Goal: Information Seeking & Learning: Compare options

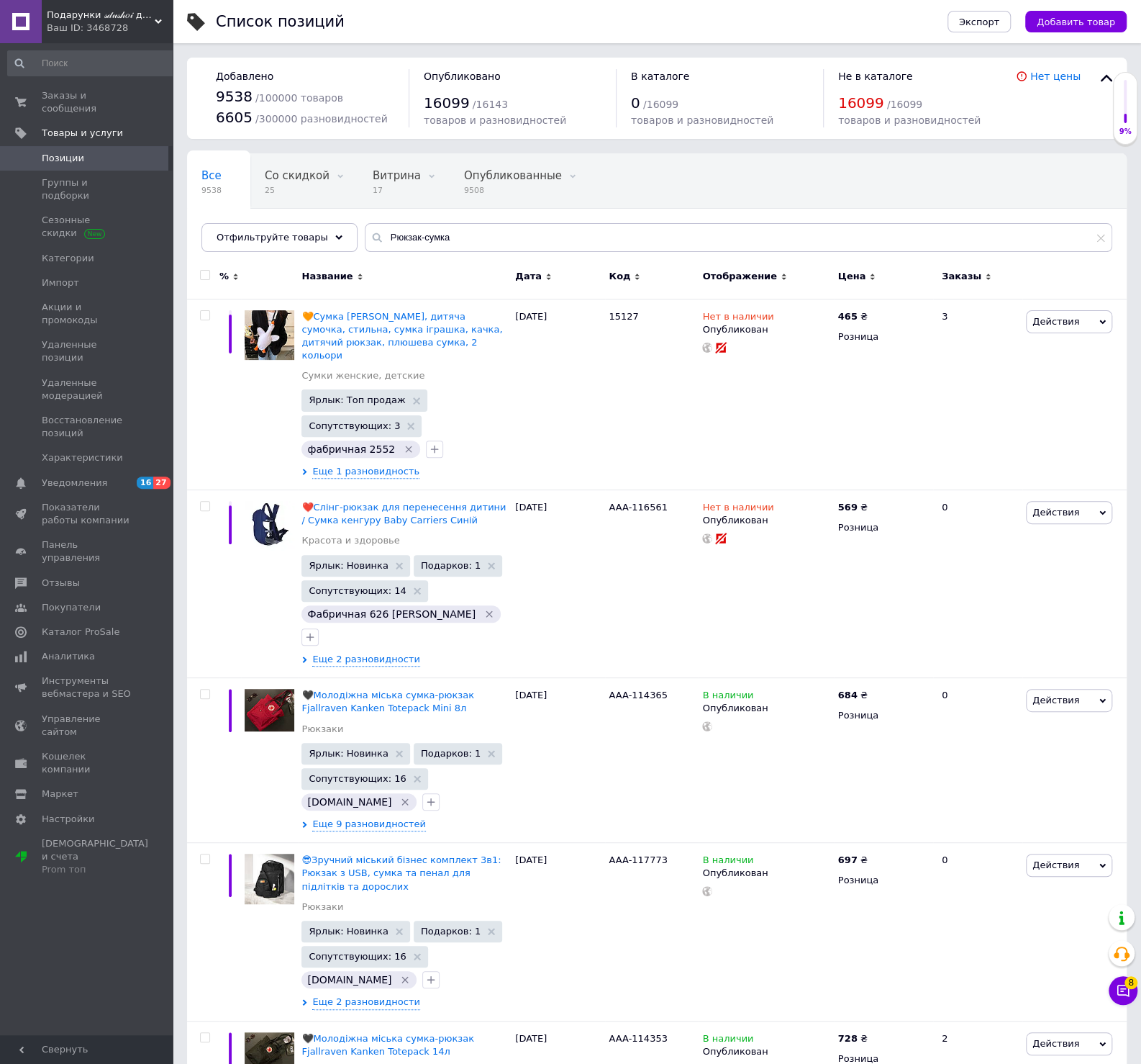
drag, startPoint x: 599, startPoint y: 240, endPoint x: 222, endPoint y: 238, distance: 377.0
click at [365, 238] on input "Рюкзак-сумка" at bounding box center [738, 238] width 748 height 29
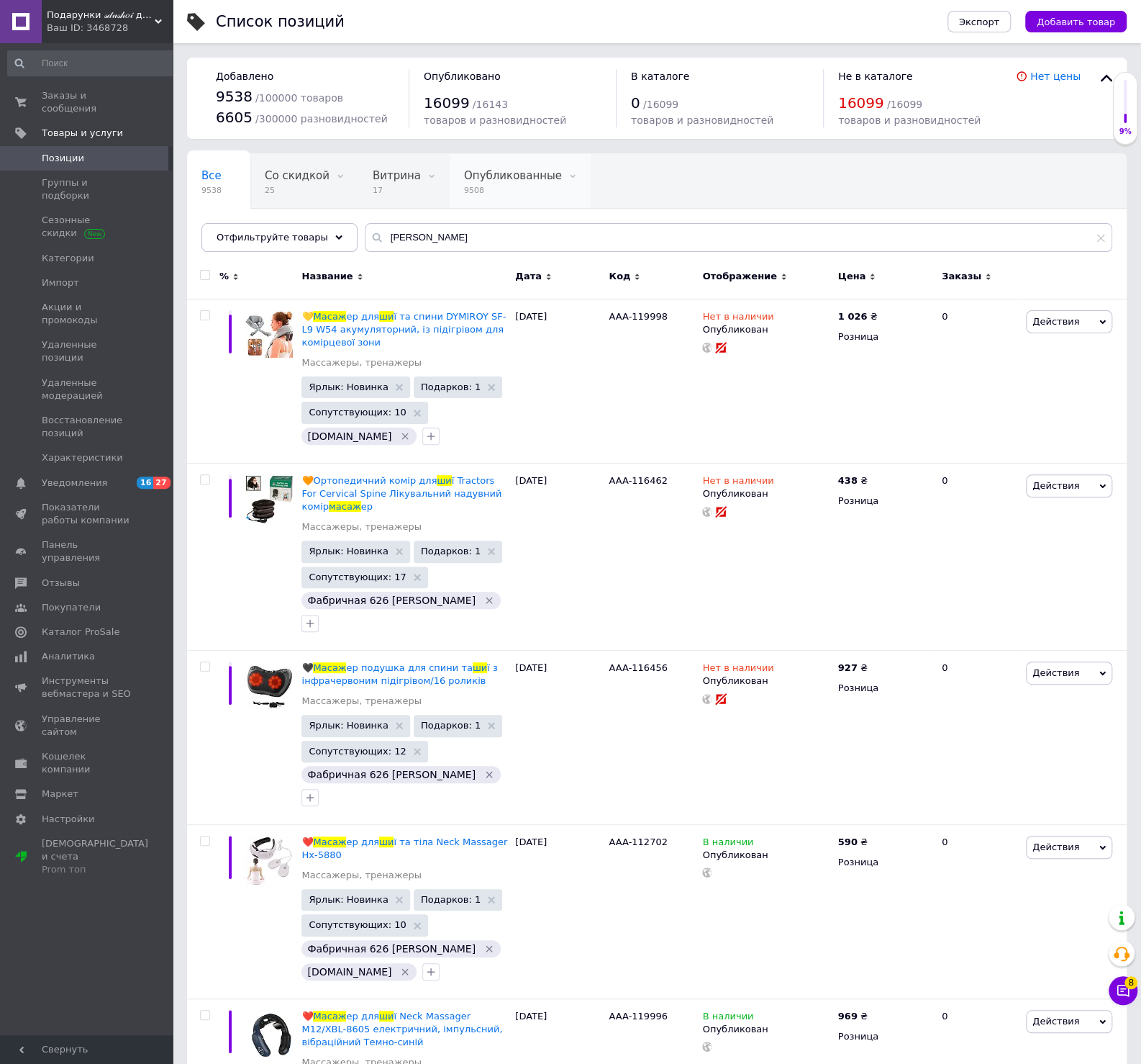
scroll to position [67, 0]
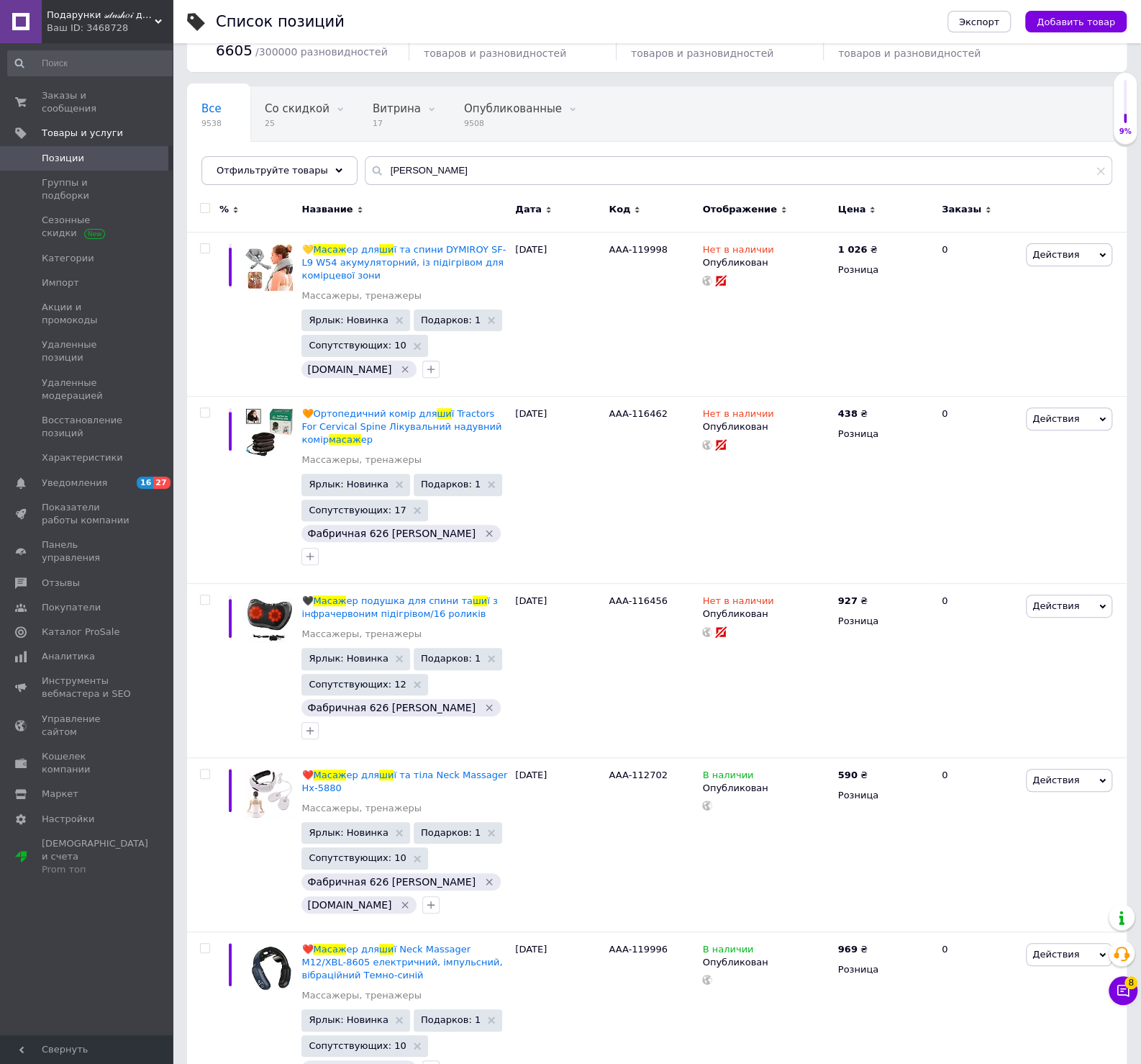
type input "[PERSON_NAME]"
click at [77, 152] on span "Позиции" at bounding box center [63, 159] width 42 height 13
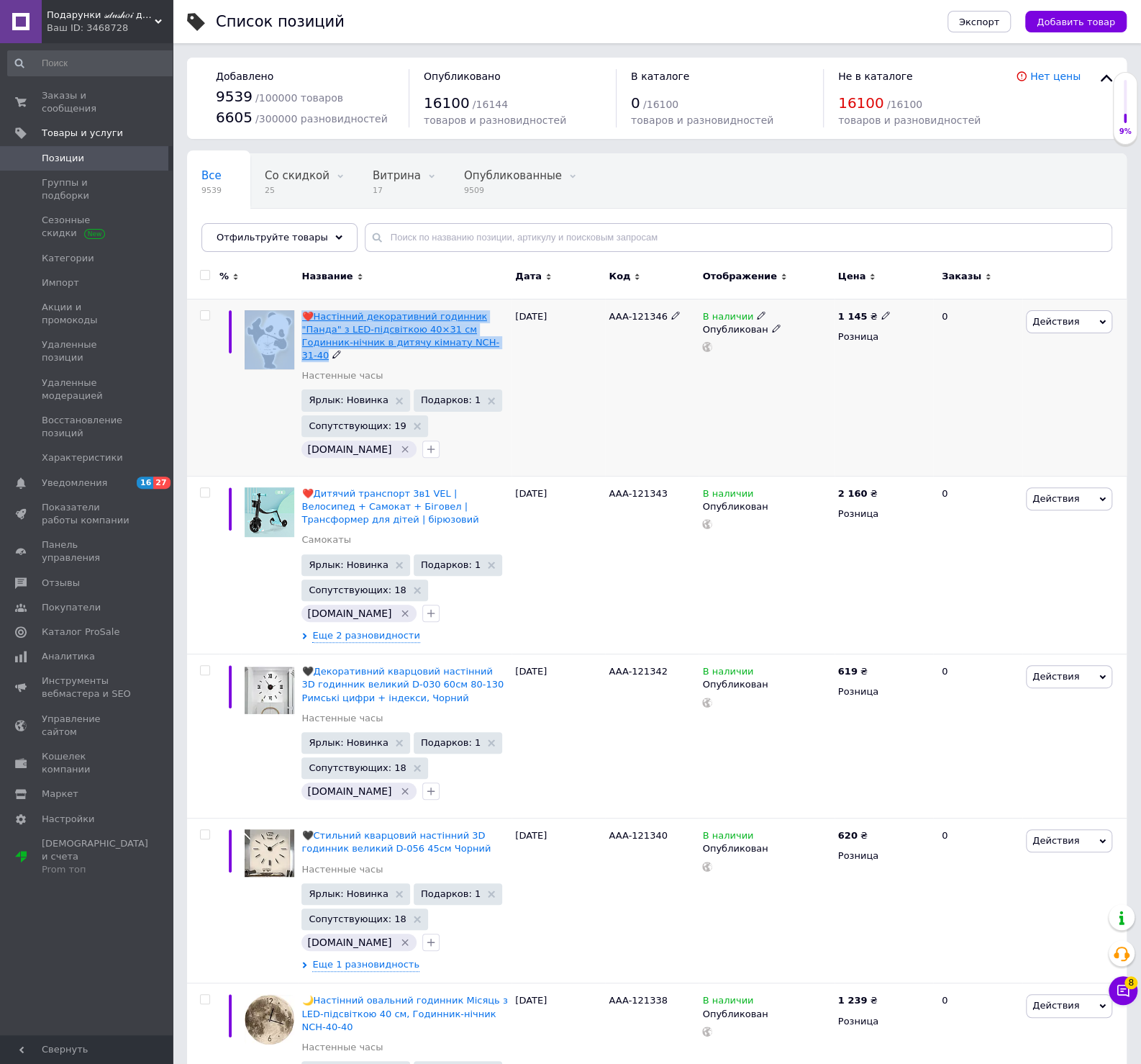
drag, startPoint x: 297, startPoint y: 310, endPoint x: 414, endPoint y: 342, distance: 121.3
click at [414, 342] on div "❤️Настінний декоративний годинник "Панда" з LED-підсвіткою 40×31 см Годинник-ні…" at bounding box center [657, 387] width 940 height 177
copy div "❤️Настінний декоративний годинник "Панда" з LED-підсвіткою 40×31 см Годинник-ні…"
click at [72, 152] on span "Позиции" at bounding box center [63, 159] width 42 height 13
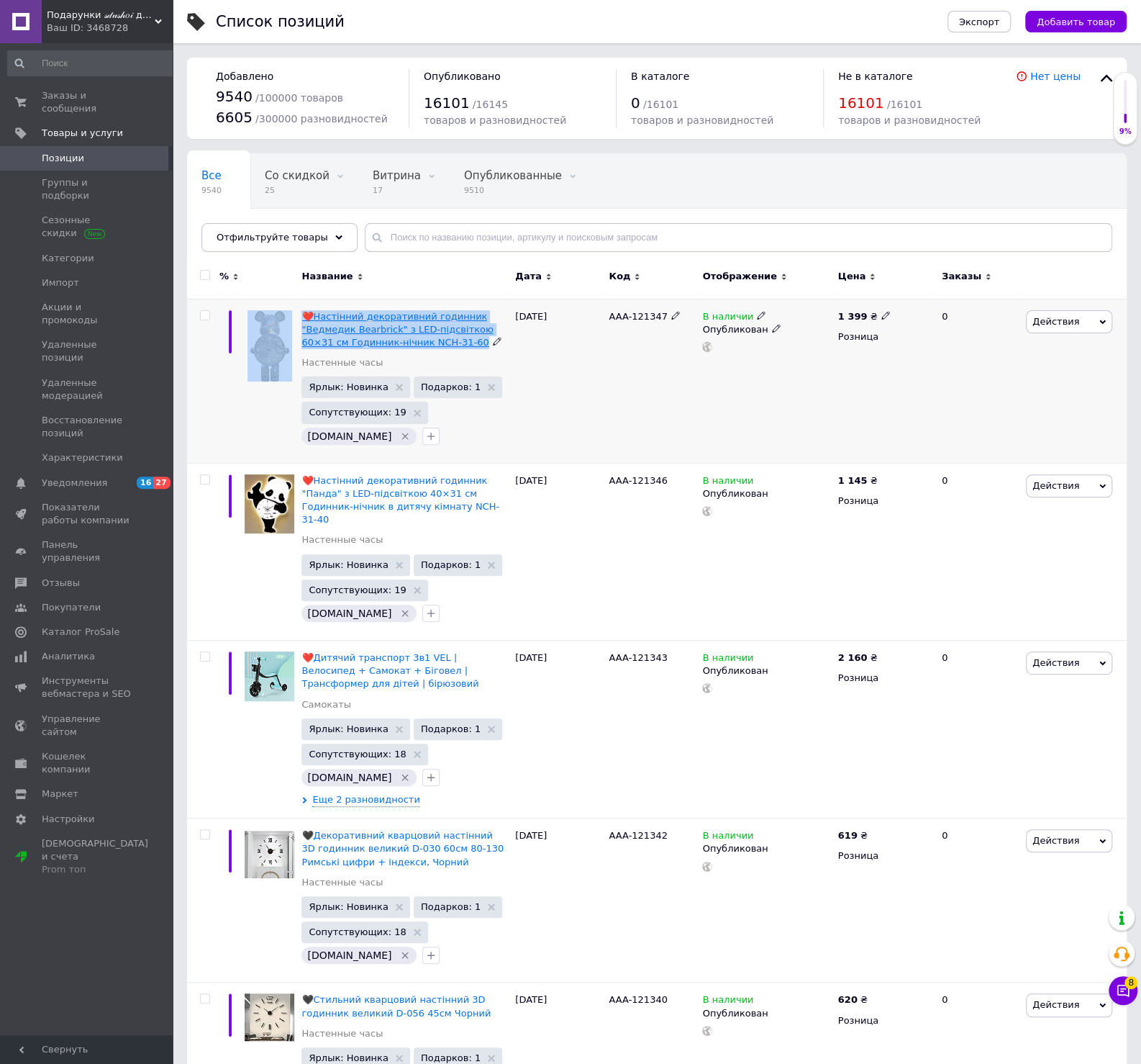
drag, startPoint x: 297, startPoint y: 306, endPoint x: 438, endPoint y: 343, distance: 145.8
click at [438, 343] on div "❤️Настінний декоративний годинник "Ведмедик Bearbrick" з LED-підсвіткою 60×31 с…" at bounding box center [657, 381] width 940 height 164
copy div "❤️Настінний декоративний годинник "Ведмедик Bearbrick" з LED-підсвіткою 60×31 с…"
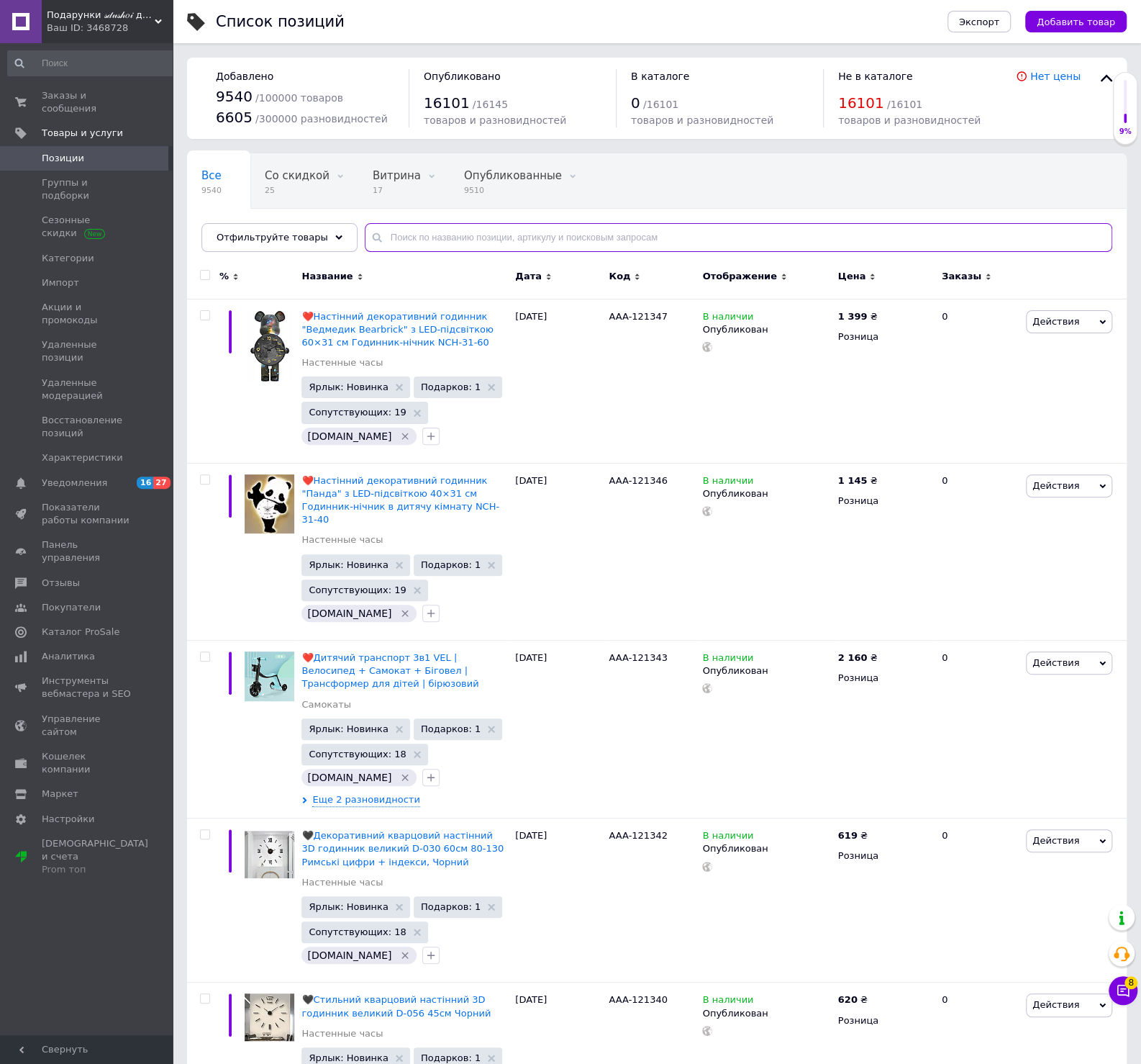
click at [451, 228] on input "text" at bounding box center [738, 238] width 748 height 29
paste input "принтер"
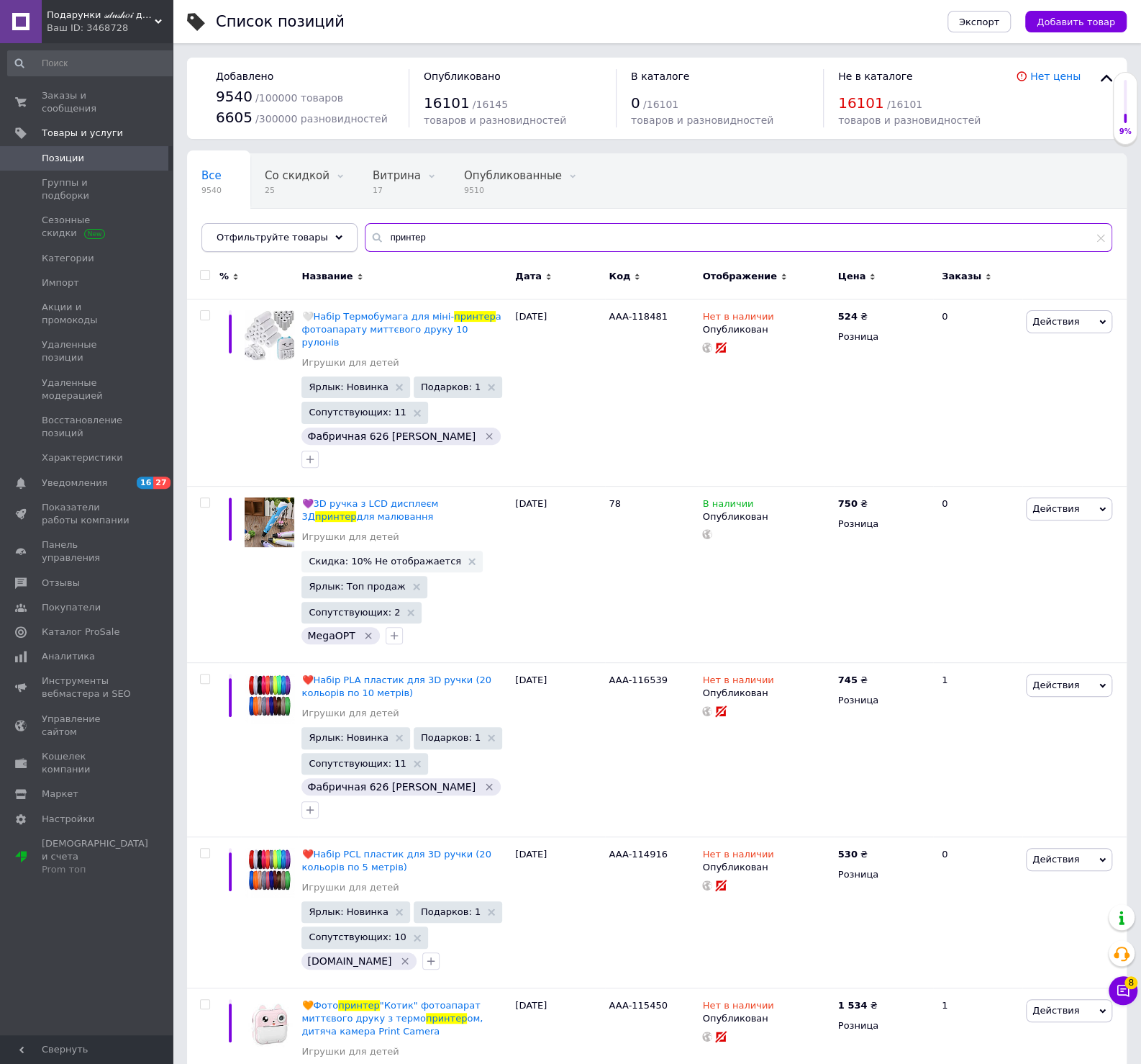
drag, startPoint x: 416, startPoint y: 228, endPoint x: 267, endPoint y: 228, distance: 149.0
click at [365, 229] on input "принтер" at bounding box center [738, 238] width 748 height 29
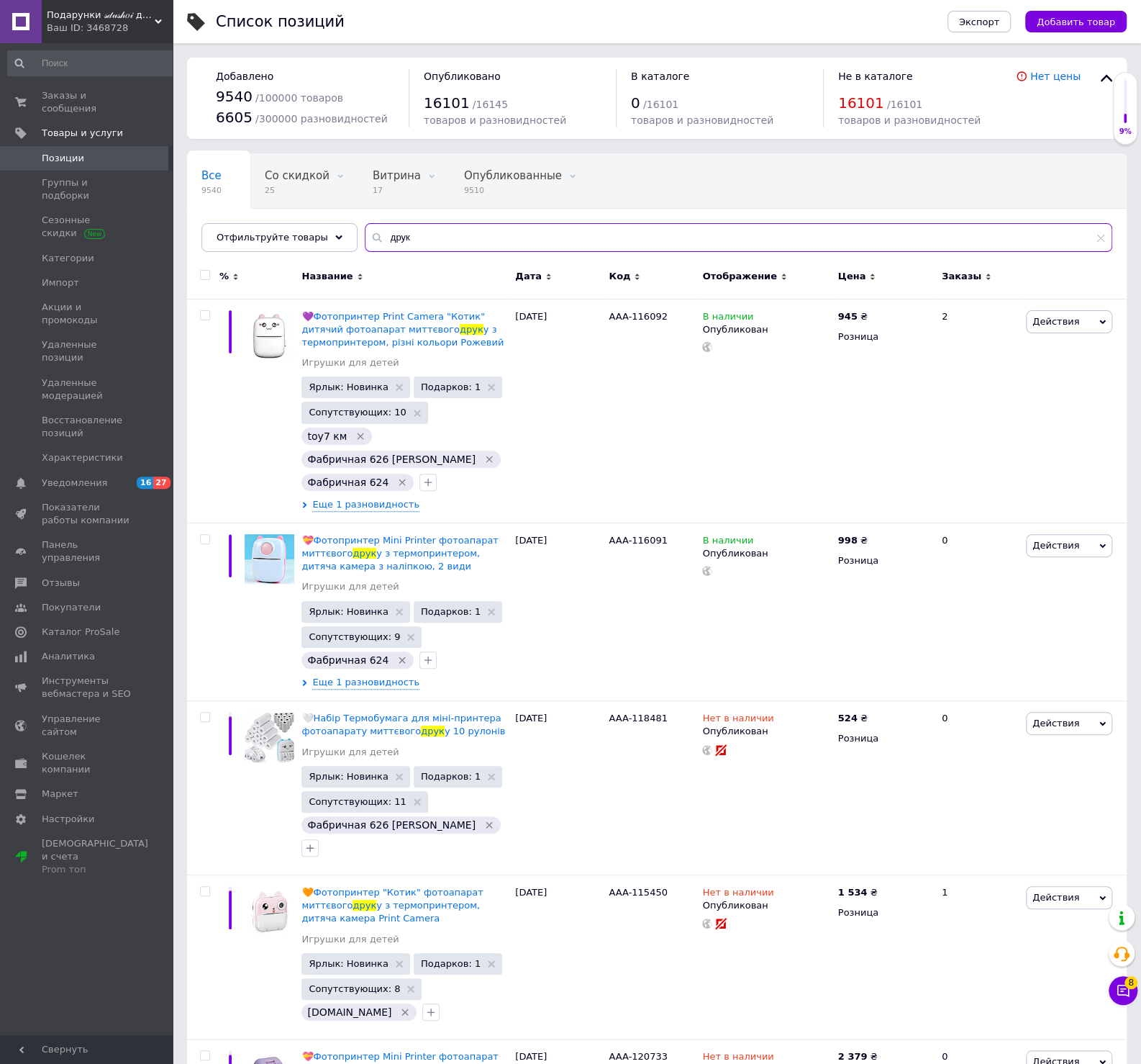
type input "друк"
click at [78, 152] on span "Позиции" at bounding box center [63, 159] width 42 height 13
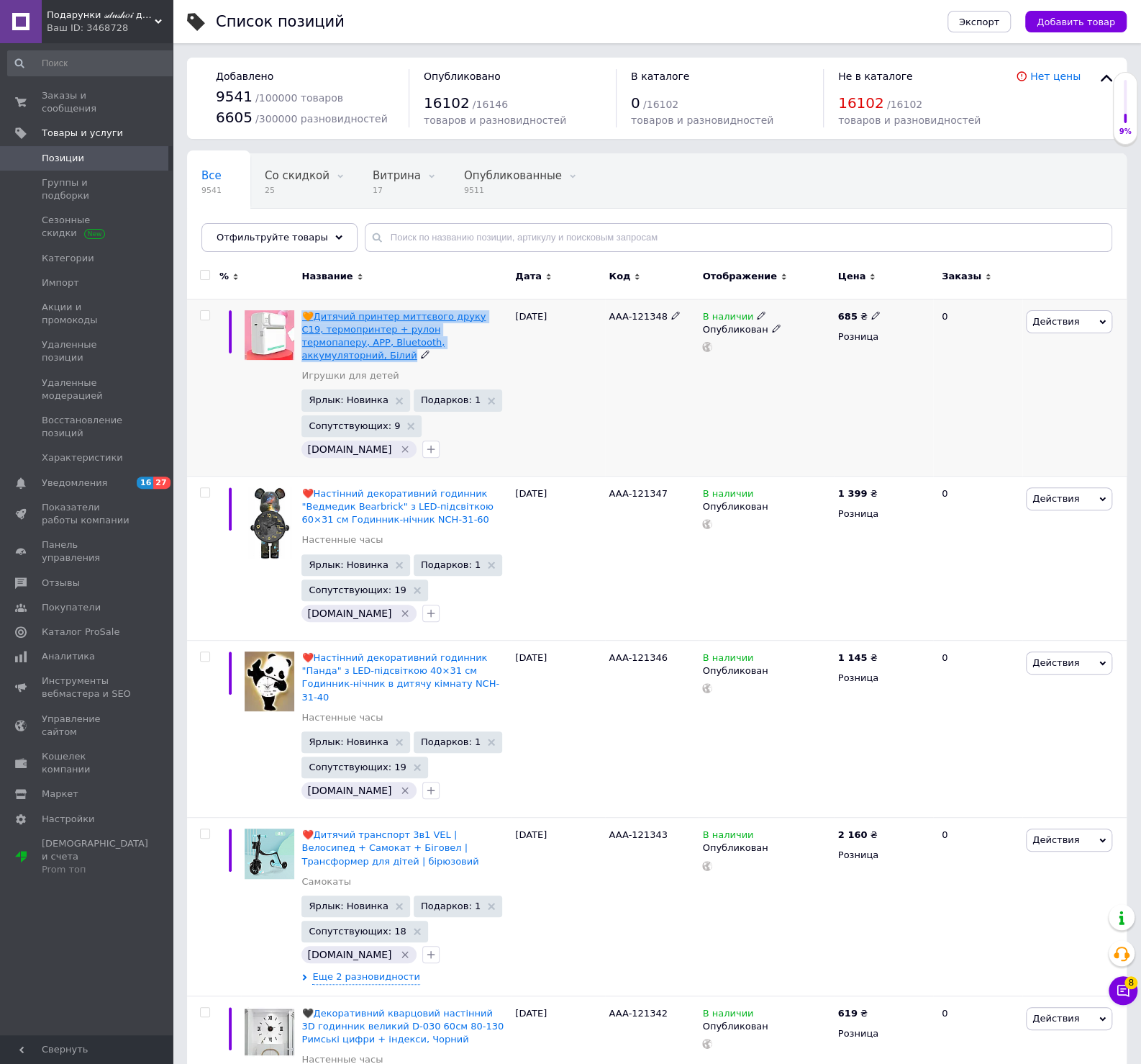
drag, startPoint x: 303, startPoint y: 309, endPoint x: 445, endPoint y: 343, distance: 146.0
click at [445, 343] on div "🧡Дитячий принтер миттєвого друку C19, термопринтер + рулон термопаперу, АРР, Bl…" at bounding box center [405, 387] width 214 height 177
copy span "🧡Дитячий принтер миттєвого друку C19, термопринтер + рулон термопаперу, АРР, Bl…"
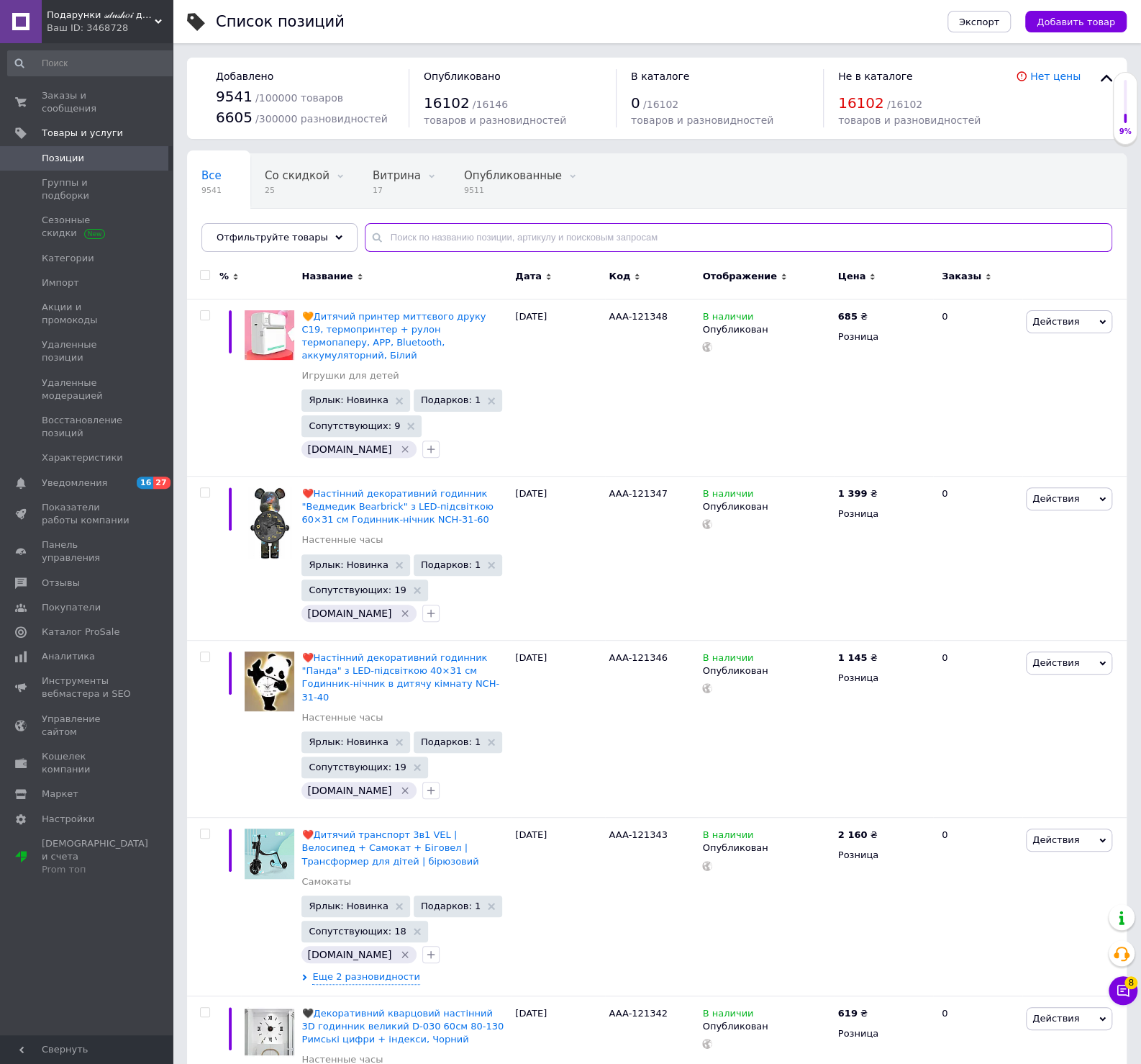
click at [498, 244] on input "text" at bounding box center [738, 238] width 748 height 29
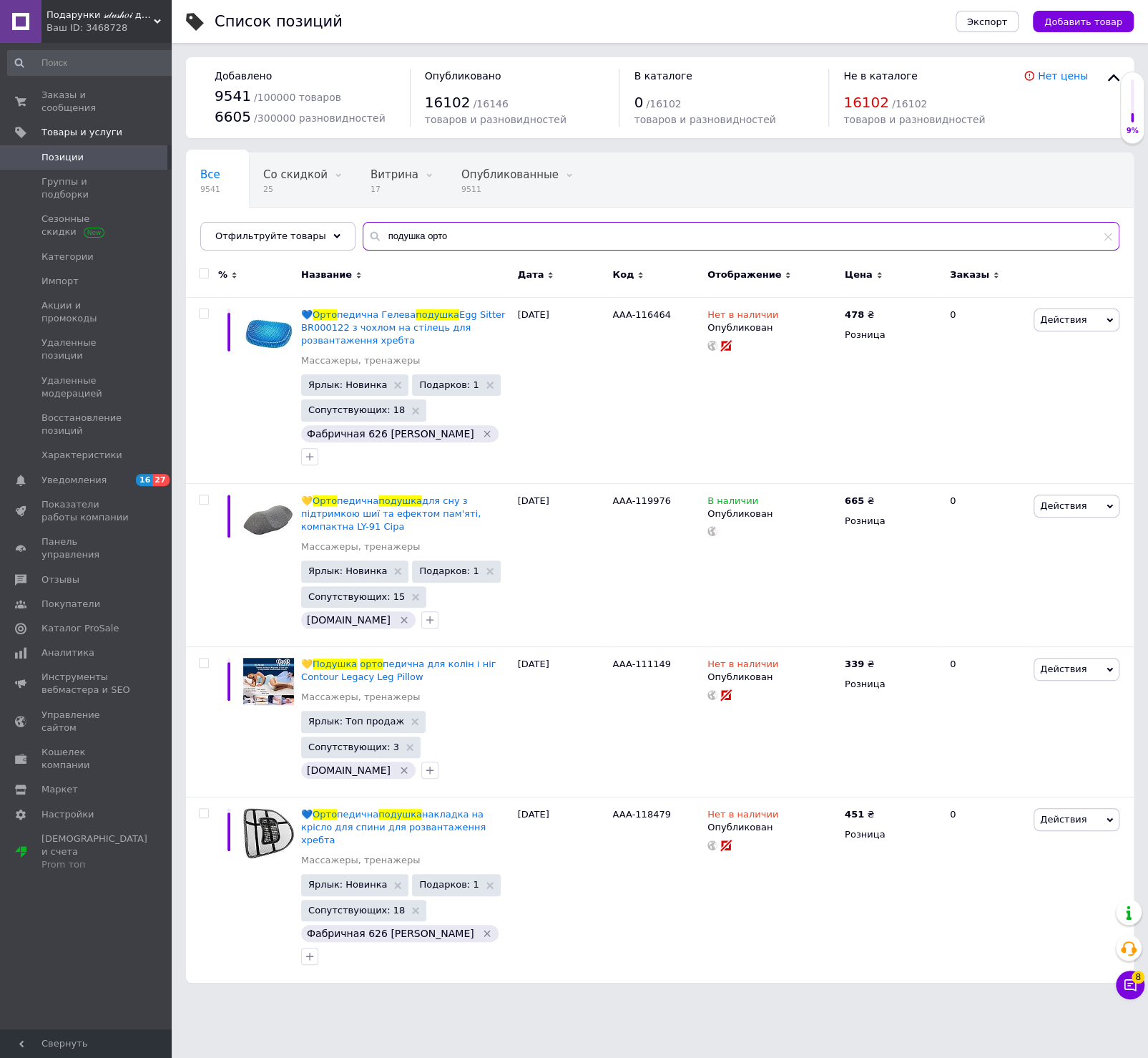
drag, startPoint x: 443, startPoint y: 238, endPoint x: 260, endPoint y: 237, distance: 183.0
click at [363, 237] on input "подушка орто" at bounding box center [741, 236] width 757 height 28
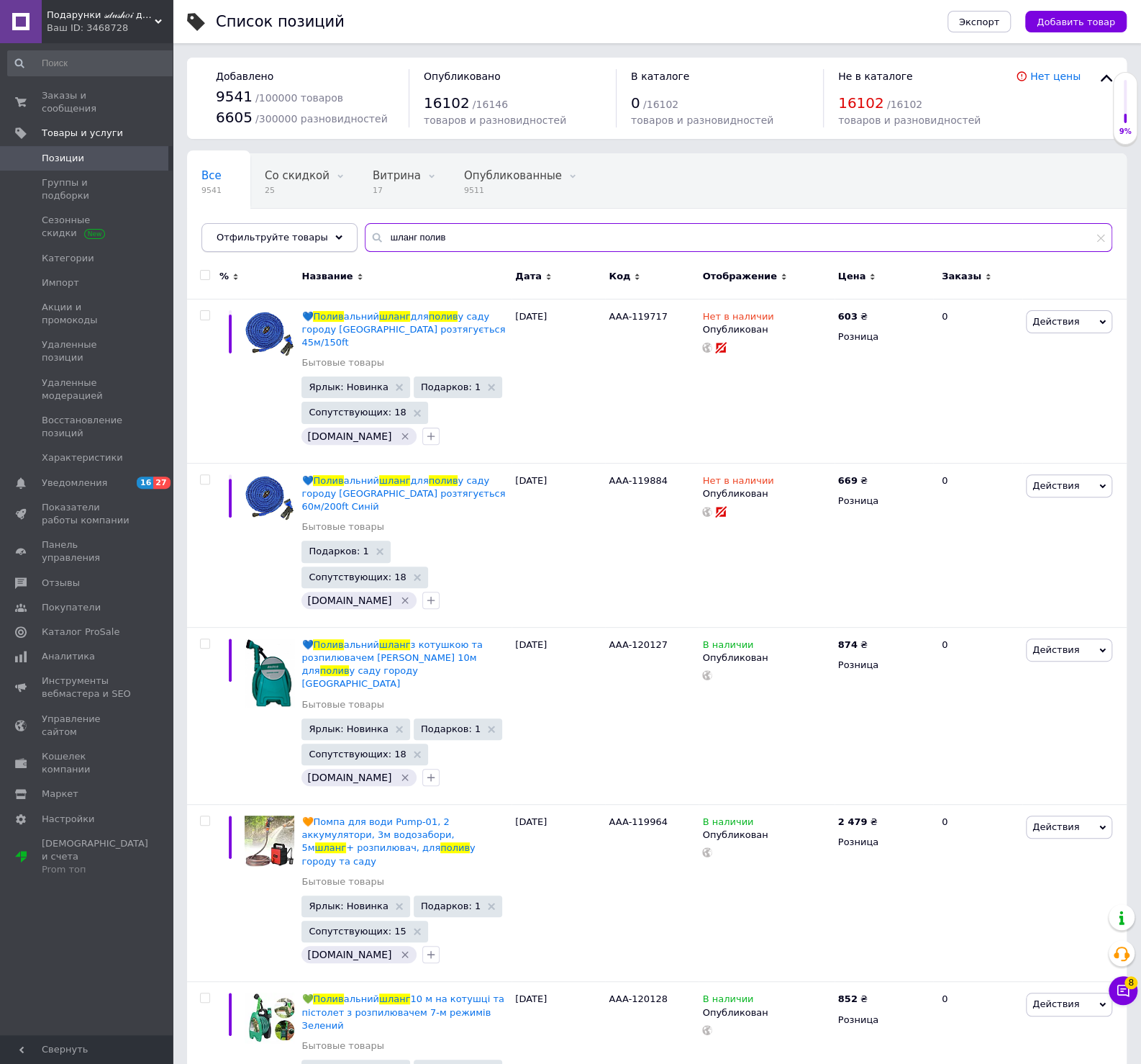
drag, startPoint x: 439, startPoint y: 245, endPoint x: 307, endPoint y: 229, distance: 133.0
click at [365, 224] on input "шланг полив" at bounding box center [738, 238] width 748 height 29
paste input "Банкетка"
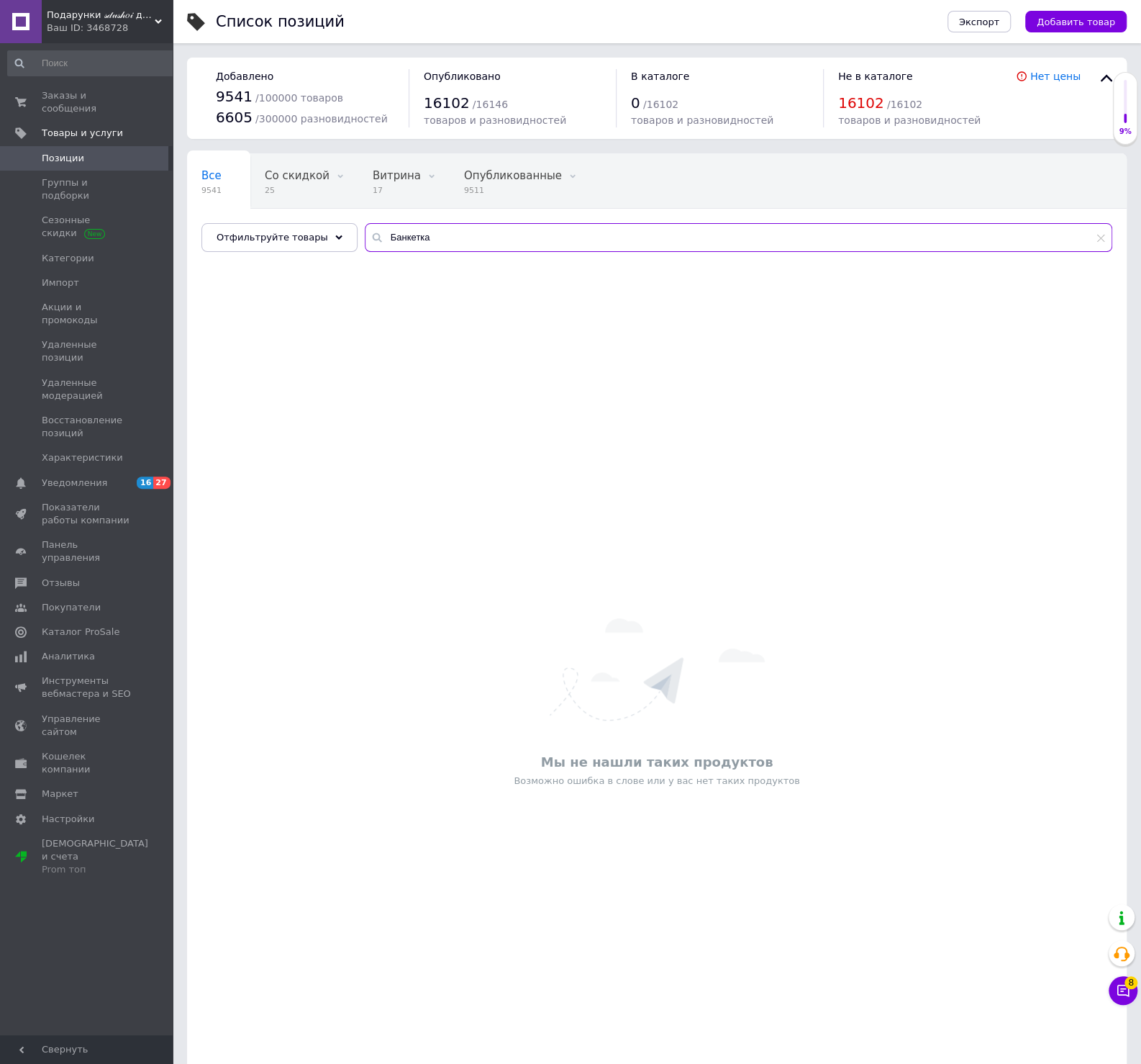
drag, startPoint x: 436, startPoint y: 252, endPoint x: 227, endPoint y: 243, distance: 209.2
click at [365, 246] on div "Банкетка" at bounding box center [738, 238] width 748 height 29
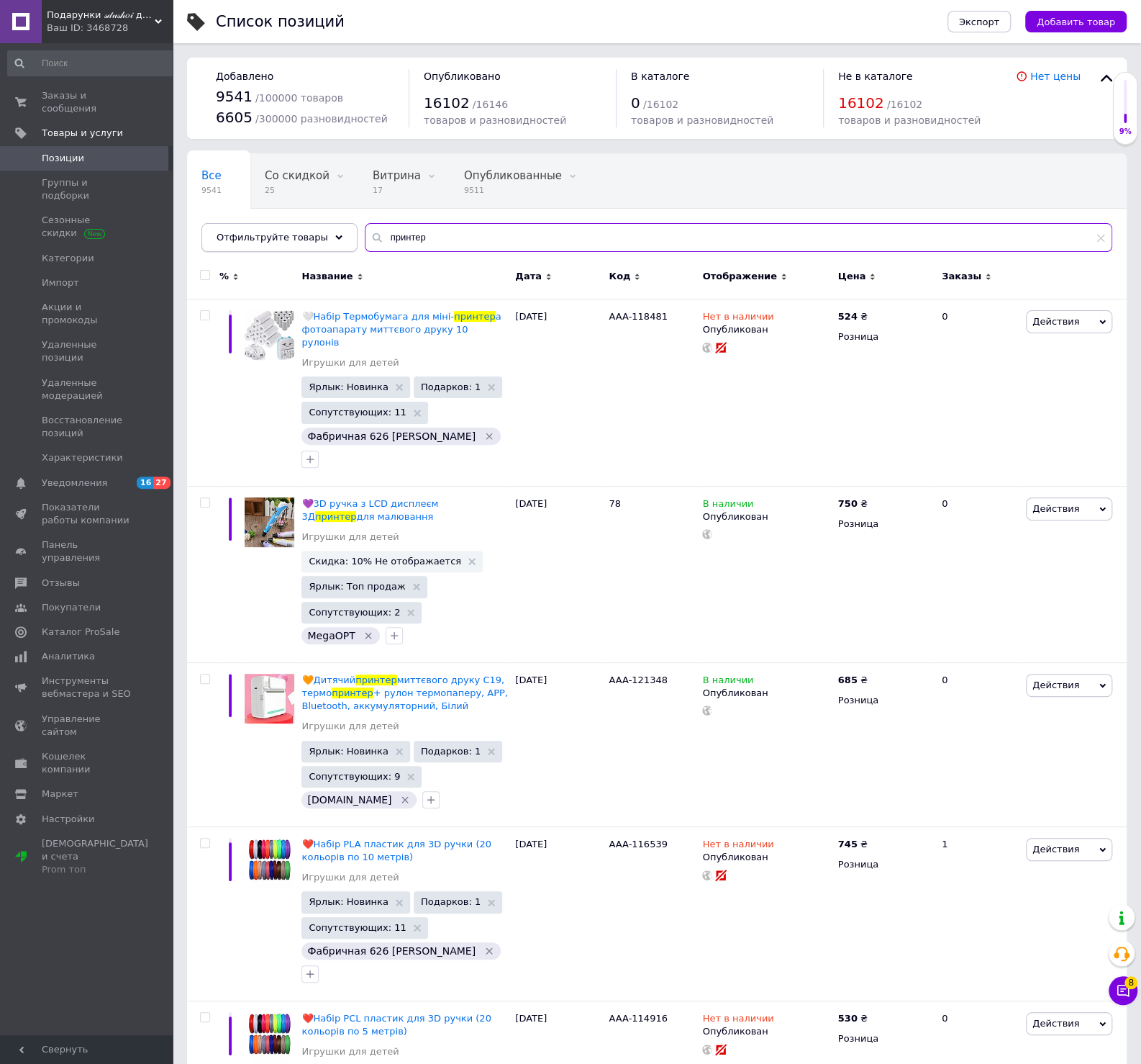
drag, startPoint x: 396, startPoint y: 232, endPoint x: 333, endPoint y: 225, distance: 63.4
click at [365, 226] on input "принтер" at bounding box center [738, 238] width 748 height 29
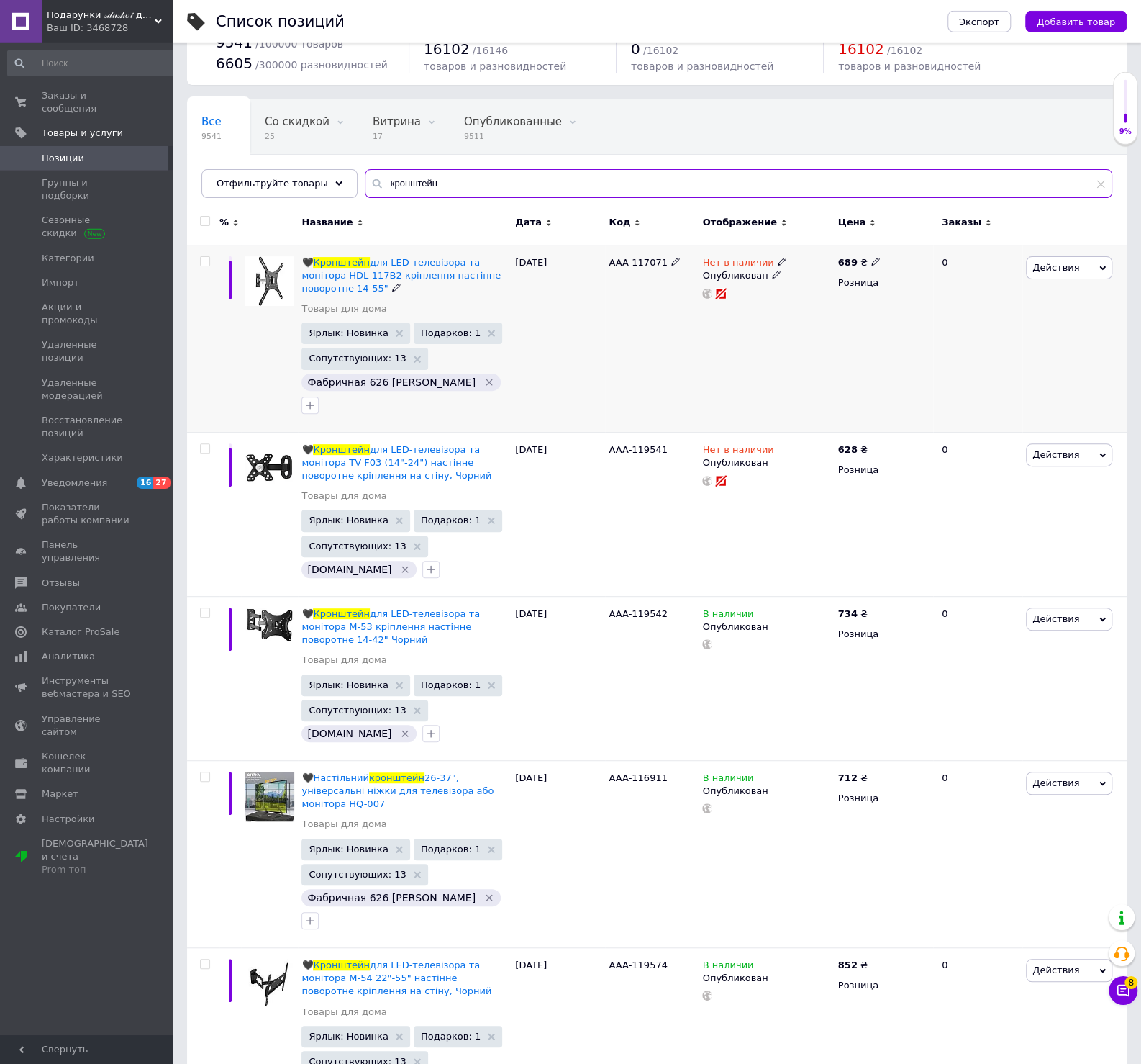
scroll to position [57, 0]
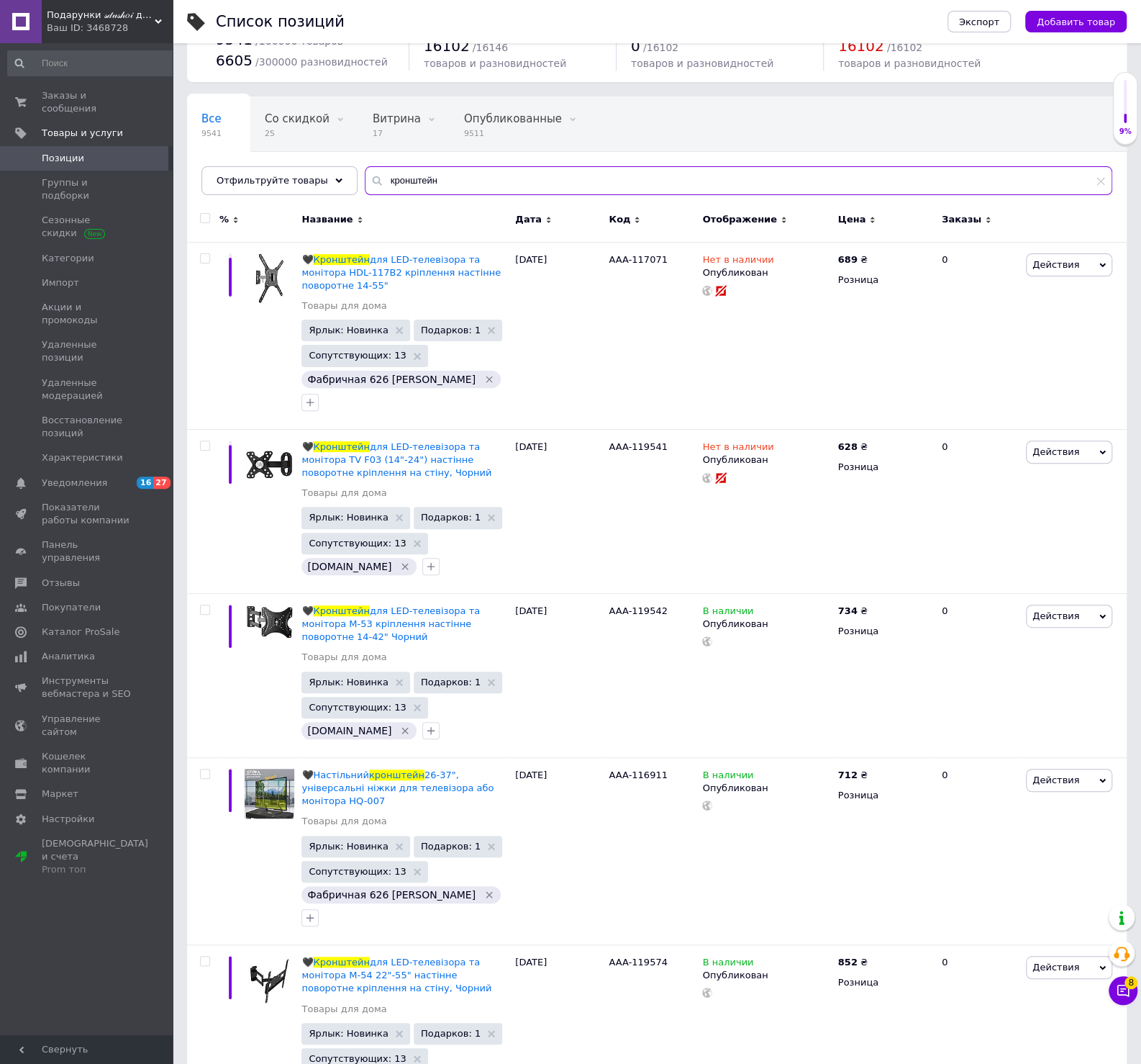
drag, startPoint x: 412, startPoint y: 178, endPoint x: 234, endPoint y: 151, distance: 180.0
click at [365, 166] on input "кронштейн" at bounding box center [738, 181] width 748 height 29
paste input "ортативная колонка"
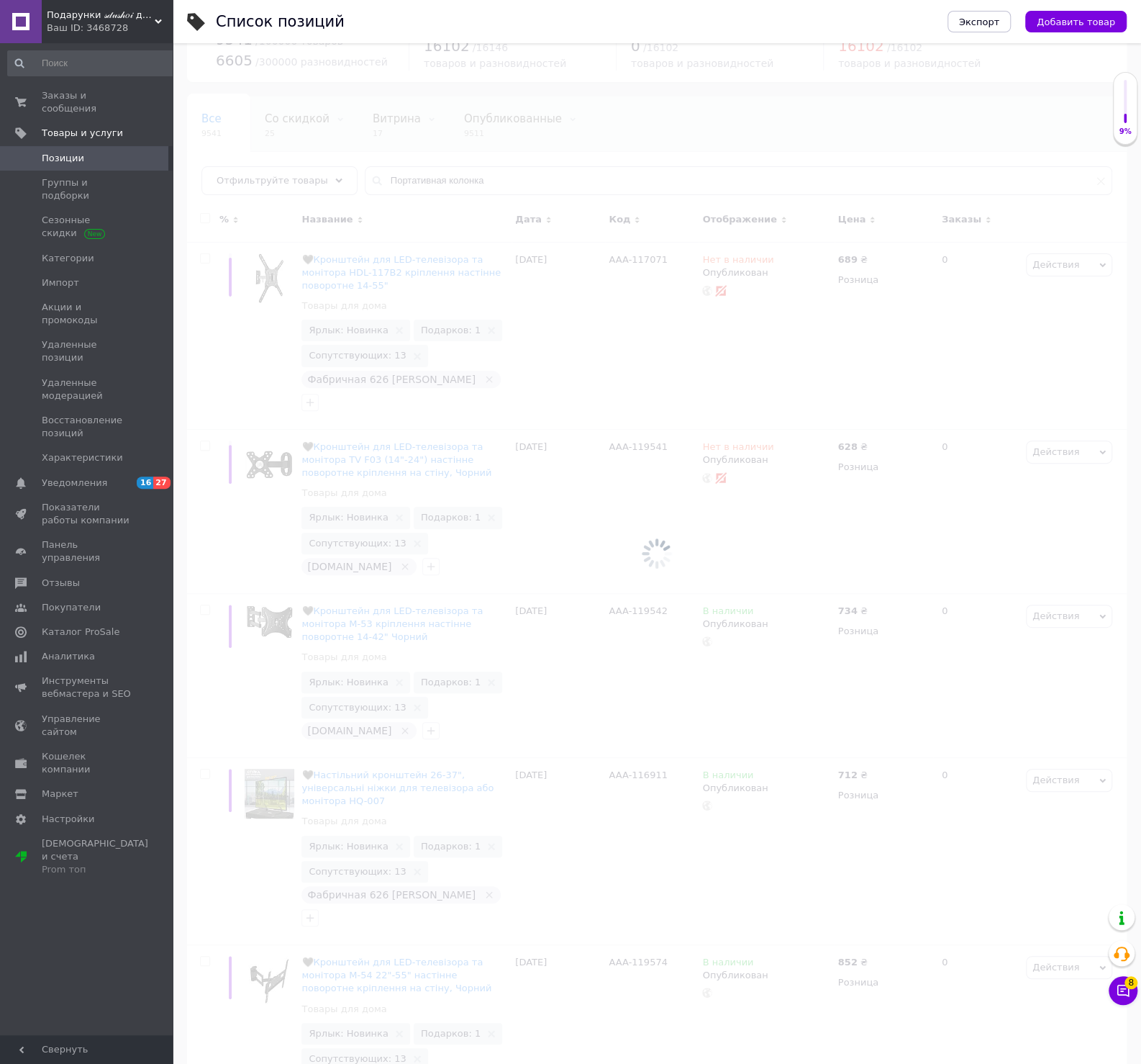
click at [428, 181] on div at bounding box center [657, 553] width 968 height 1021
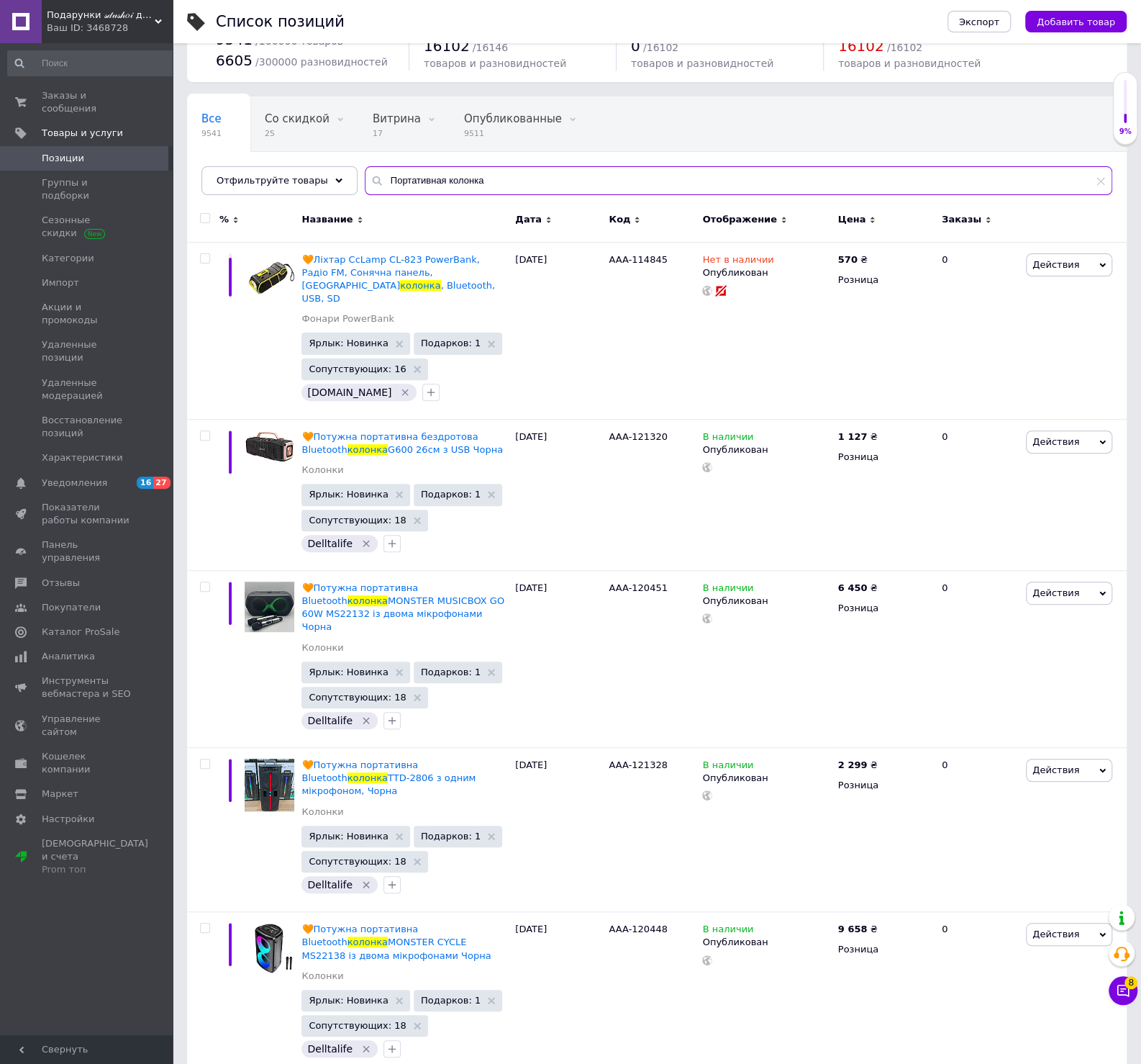
click at [430, 183] on input "Портативная колонка" at bounding box center [738, 181] width 748 height 29
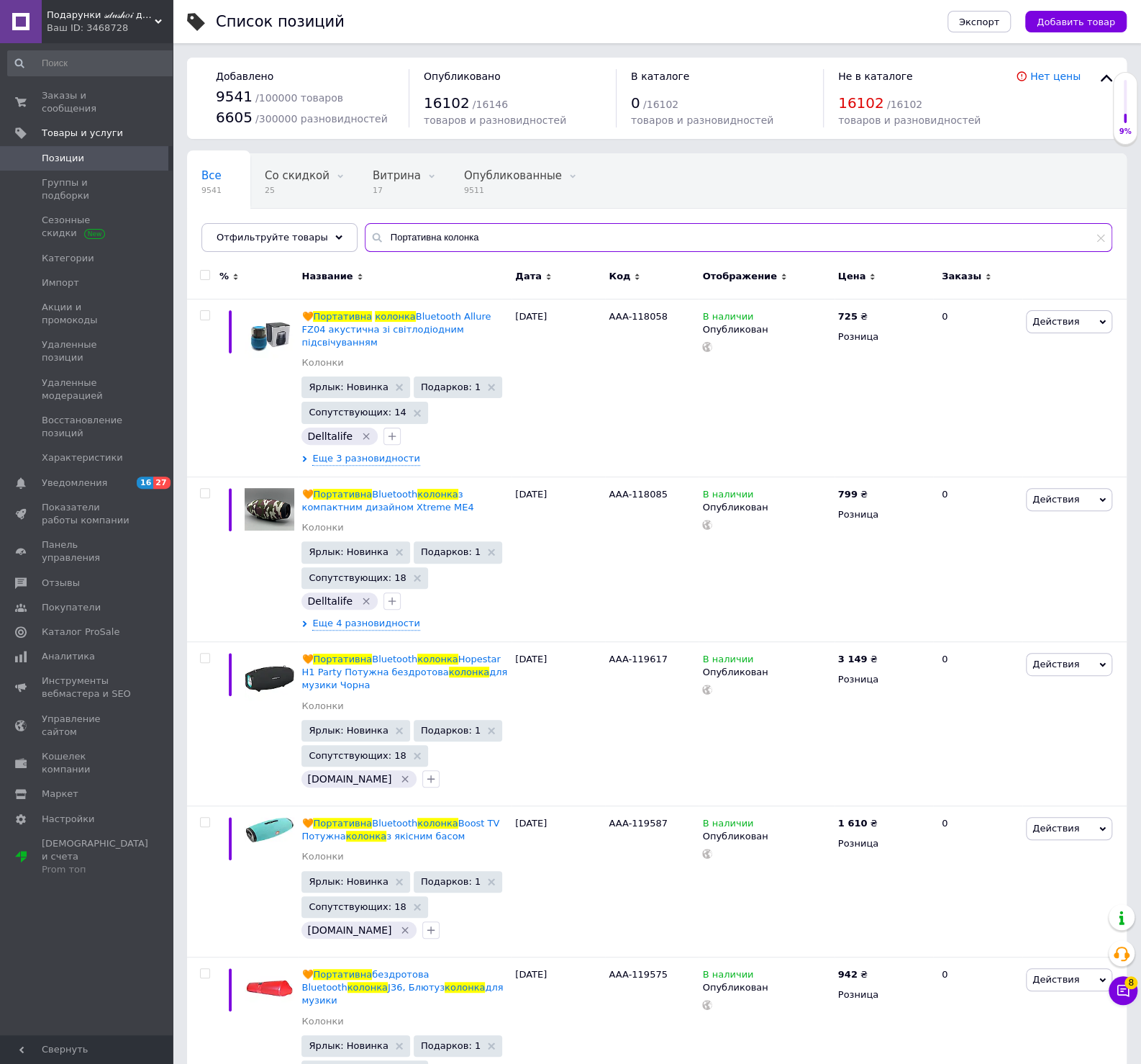
drag, startPoint x: 468, startPoint y: 236, endPoint x: 495, endPoint y: 238, distance: 27.1
click at [469, 236] on input "Портативна колонка" at bounding box center [738, 238] width 748 height 29
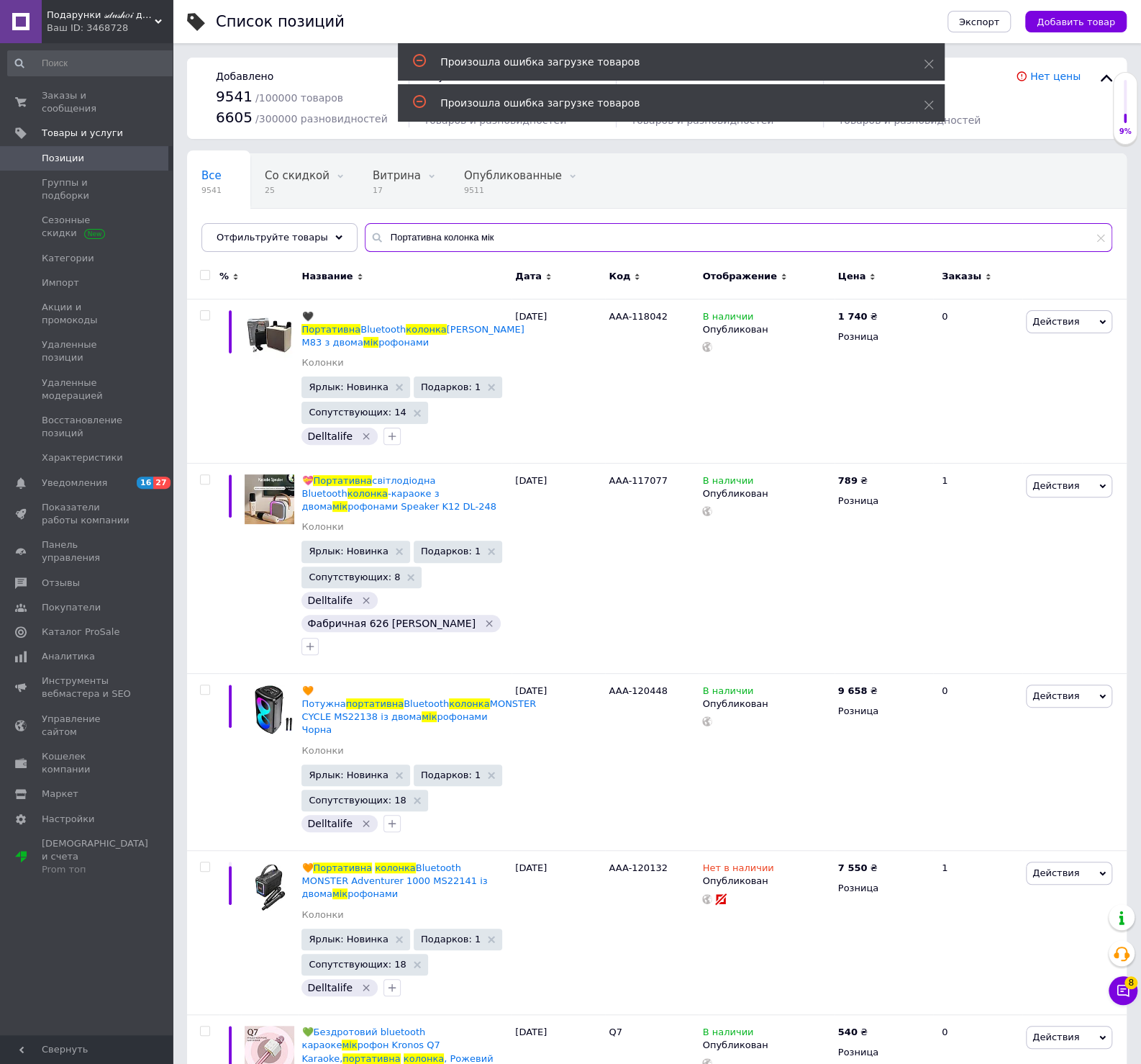
type input "Портативна колонка"
